Goal: Find specific page/section: Find specific page/section

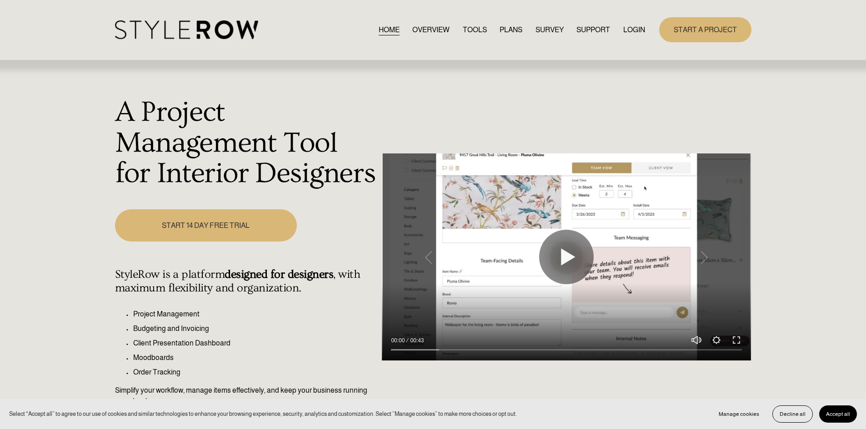
click at [620, 33] on nav "HOME OVERVIEW TOOLS PLANS SURVEY SUPPORT QUESTIONS FEATURED STYLEBOARD RESOURCE…" at bounding box center [512, 30] width 266 height 12
click at [624, 30] on link "LOGIN" at bounding box center [634, 30] width 22 height 12
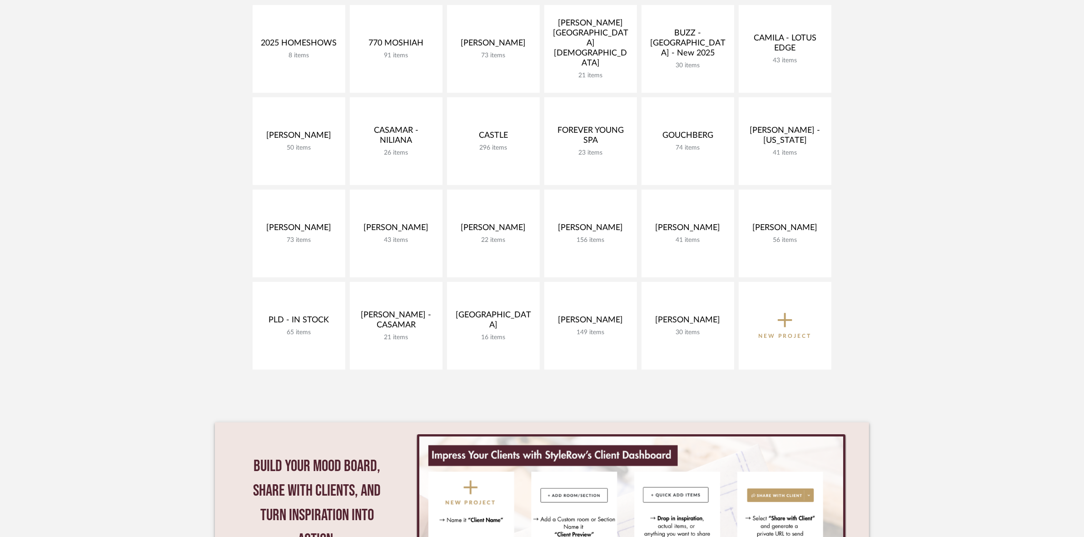
scroll to position [227, 0]
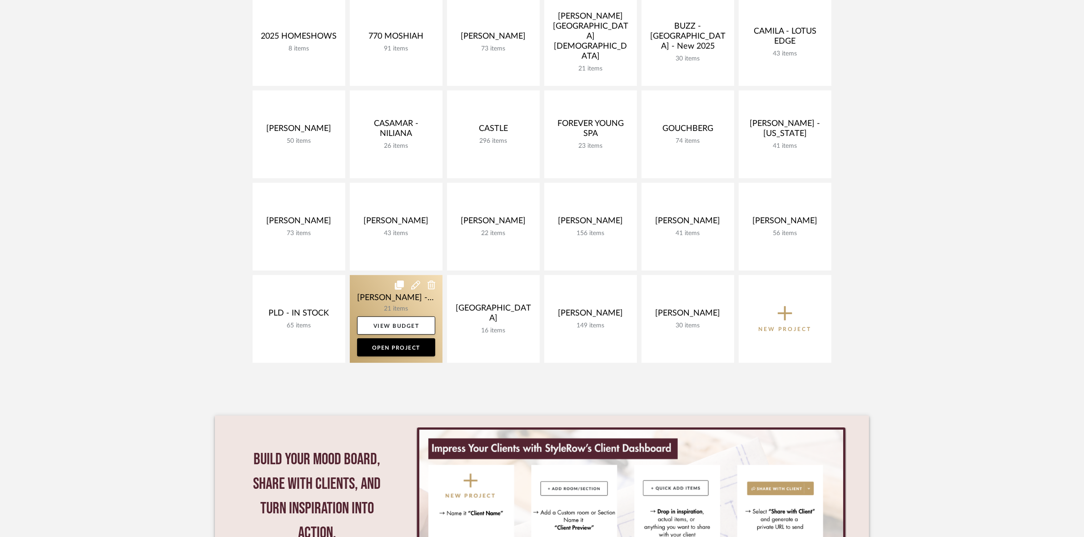
click at [374, 298] on link at bounding box center [396, 319] width 93 height 88
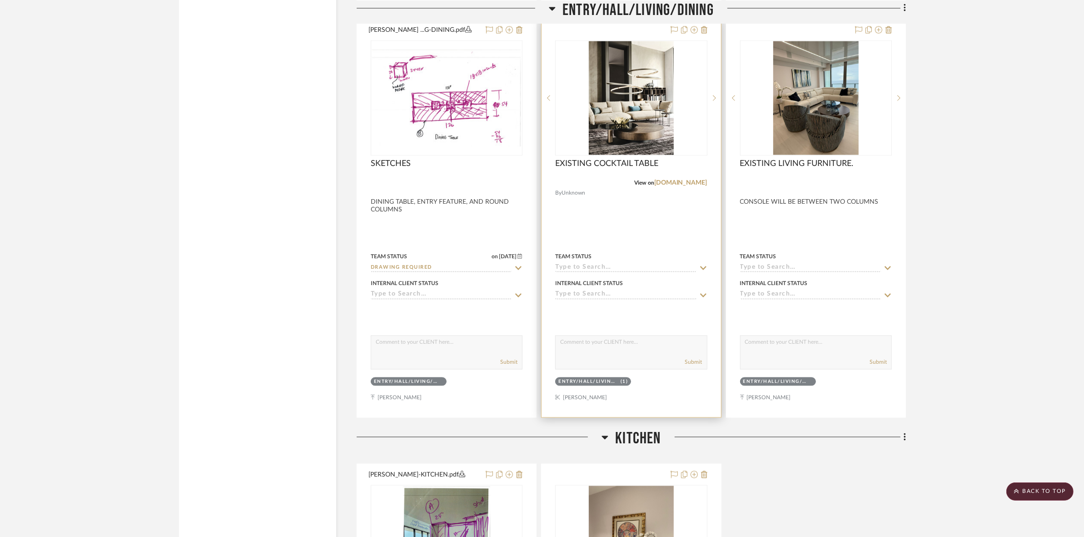
scroll to position [1818, 0]
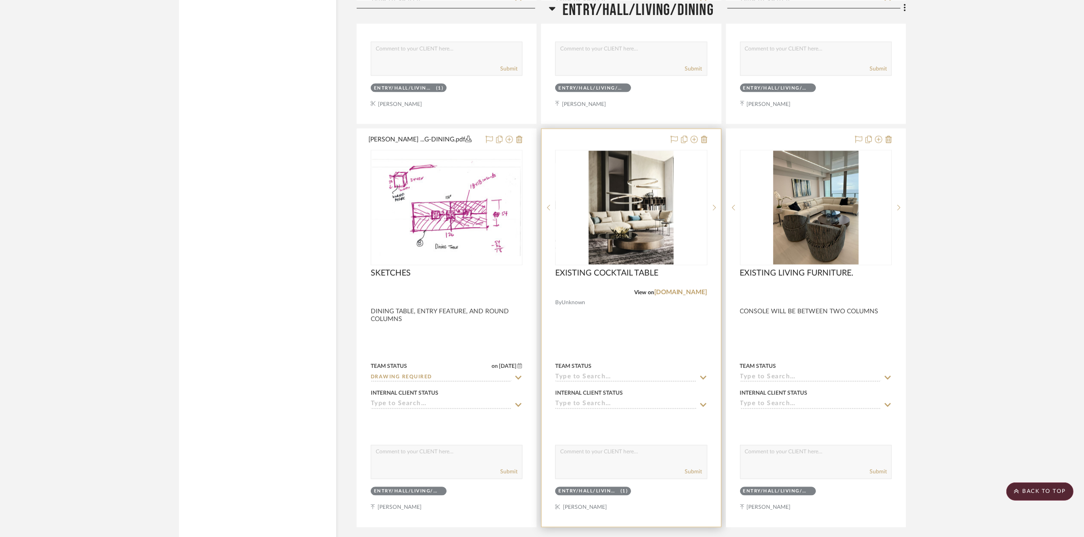
click at [0, 0] on img at bounding box center [0, 0] width 0 height 0
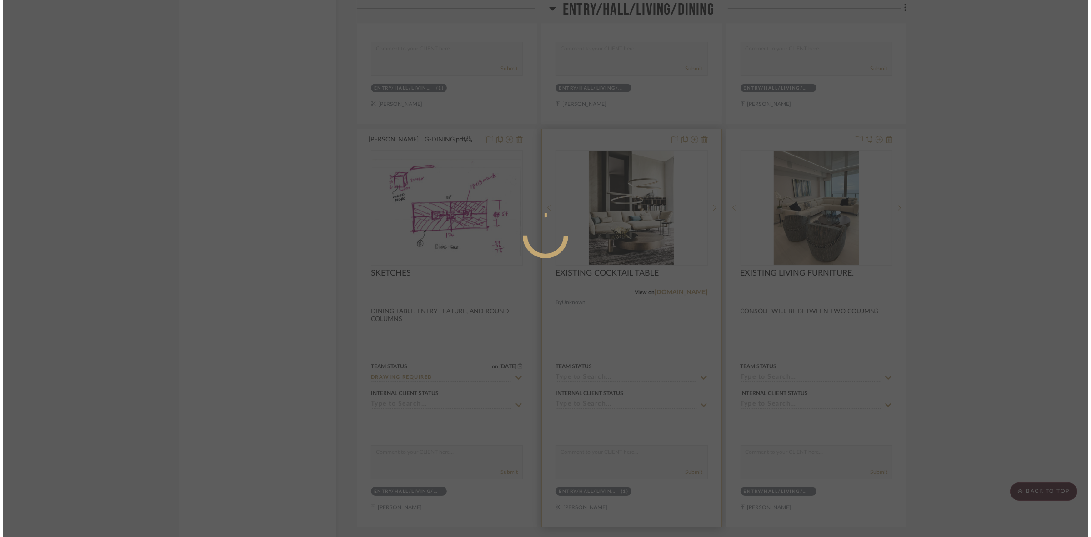
scroll to position [0, 0]
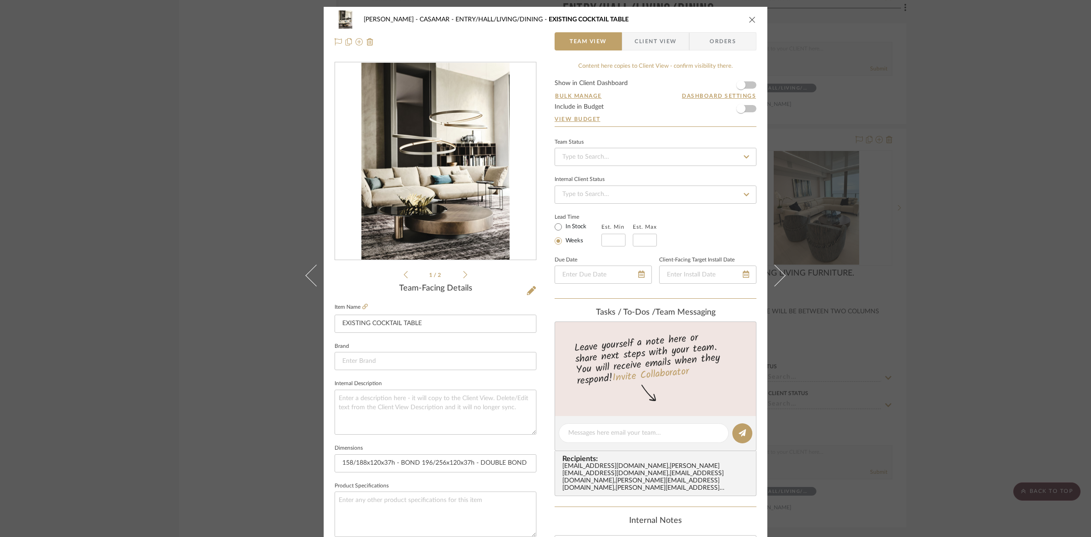
click at [463, 276] on icon at bounding box center [465, 274] width 4 height 7
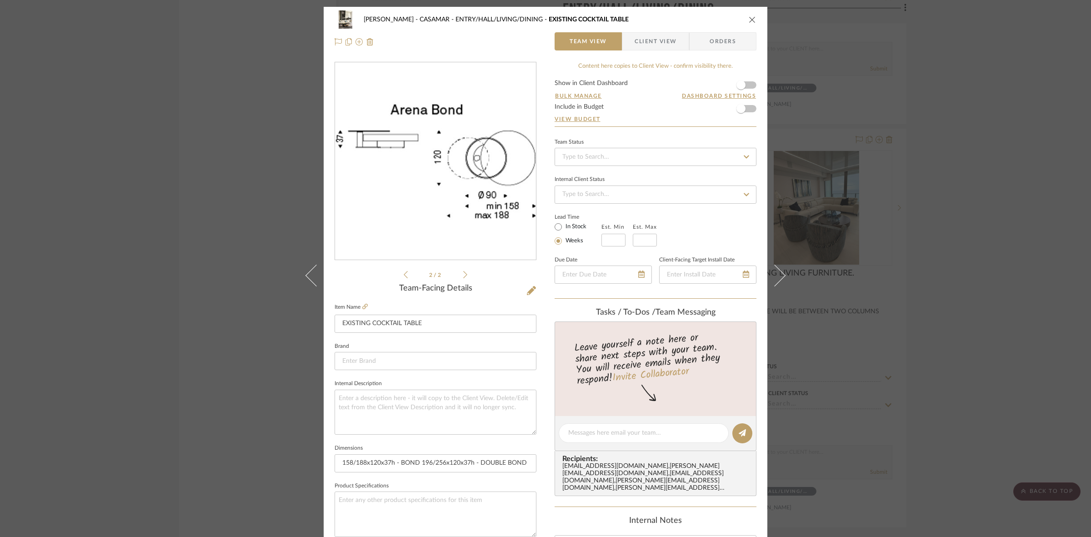
click at [365, 305] on fieldset "Item Name EXISTING COCKTAIL TABLE" at bounding box center [435, 317] width 202 height 32
click at [363, 305] on icon at bounding box center [364, 306] width 5 height 5
click at [210, 340] on div "POPKINS - CASAMAR ENTRY/HALL/LIVING/DINING EXISTING COCKTAIL TABLE Team View Cl…" at bounding box center [545, 268] width 1091 height 537
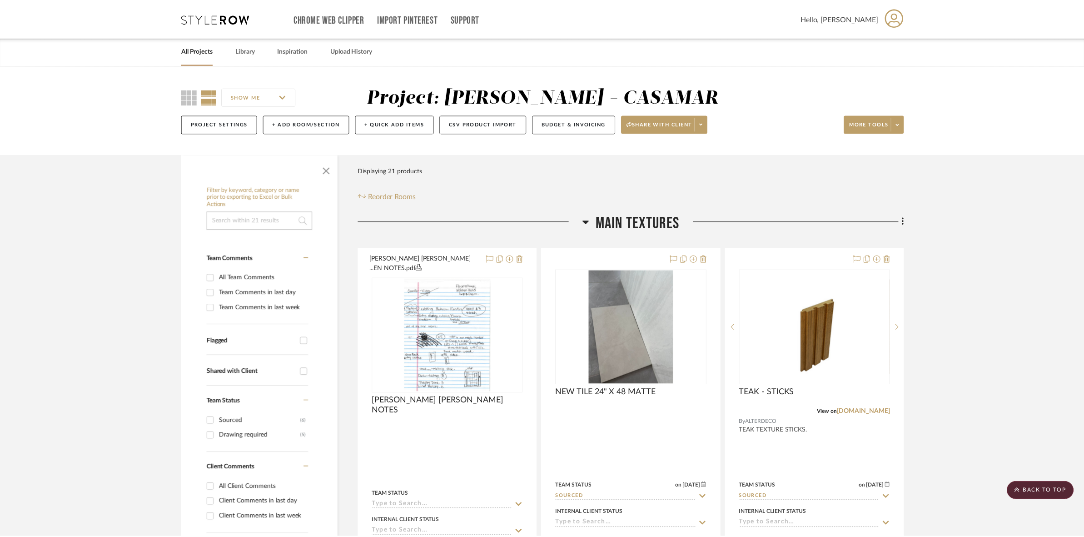
scroll to position [1818, 0]
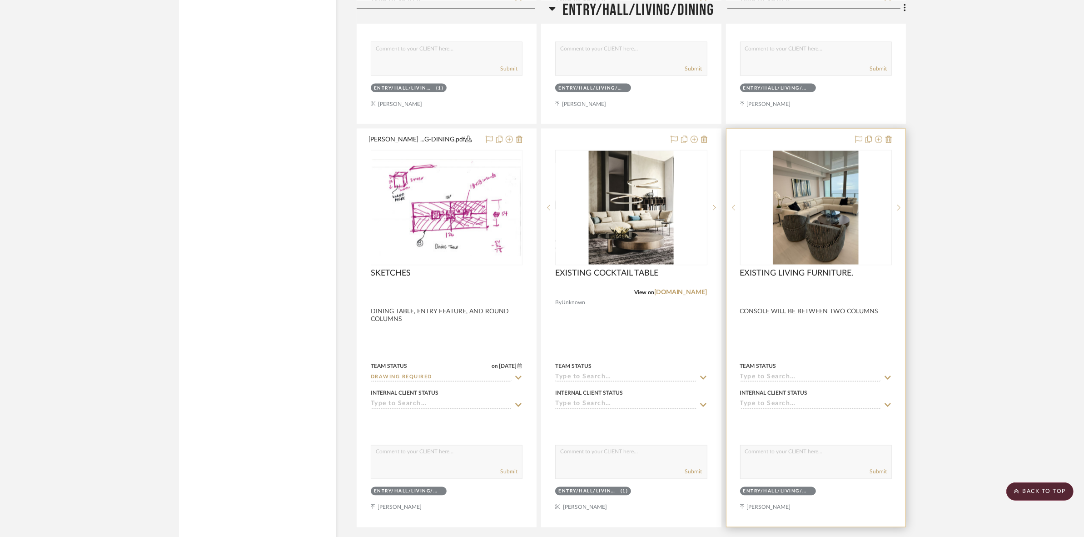
click at [813, 232] on img "0" at bounding box center [815, 208] width 85 height 114
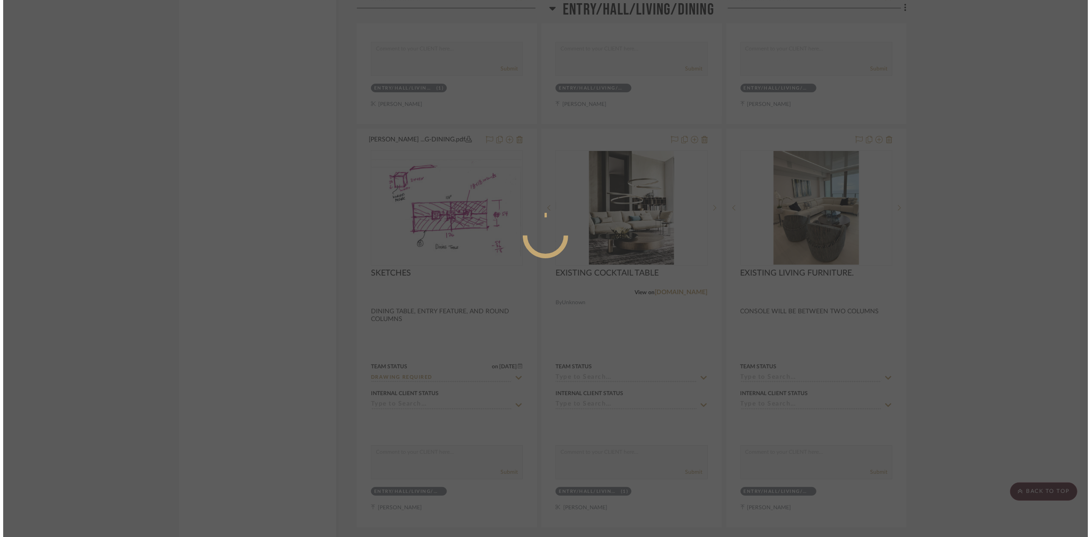
scroll to position [0, 0]
